Goal: Transaction & Acquisition: Purchase product/service

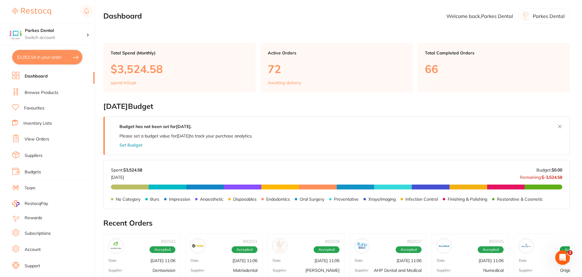
click at [38, 89] on li "Browse Products" at bounding box center [53, 92] width 82 height 9
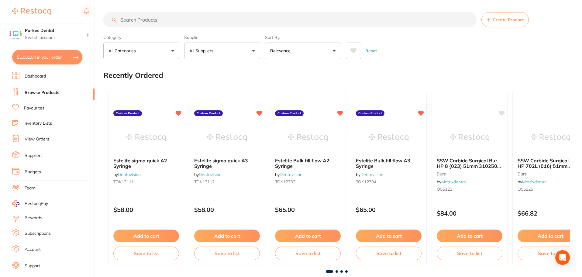
click at [151, 20] on input "search" at bounding box center [289, 19] width 373 height 15
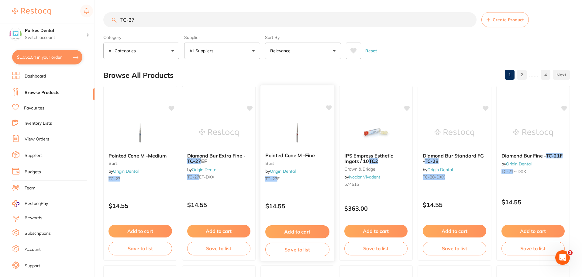
type input "TC-27"
click at [291, 235] on button "Add to cart" at bounding box center [297, 231] width 64 height 13
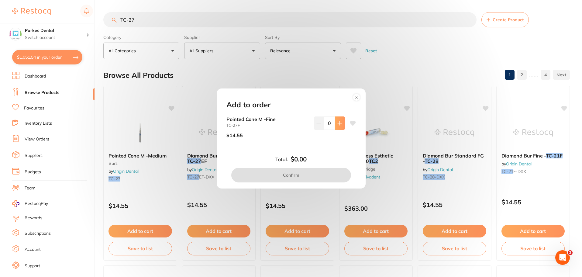
click at [339, 123] on icon at bounding box center [339, 123] width 5 height 5
type input "1"
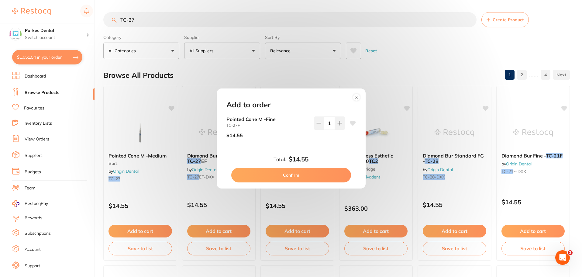
click at [310, 175] on button "Confirm" at bounding box center [291, 175] width 120 height 15
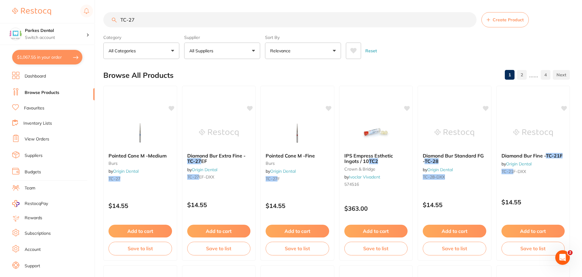
drag, startPoint x: 144, startPoint y: 19, endPoint x: 118, endPoint y: 21, distance: 26.5
click at [118, 21] on input "TC-27" at bounding box center [289, 19] width 373 height 15
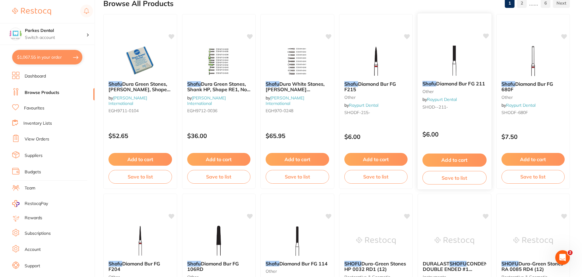
scroll to position [61, 0]
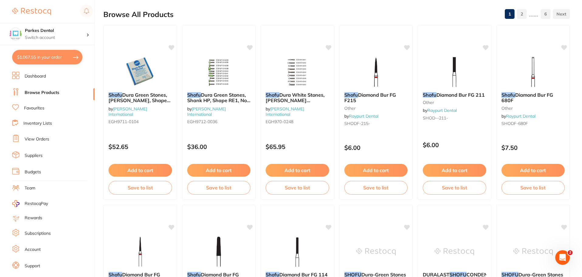
type input "sho-fu"
